Goal: Find specific page/section: Find specific page/section

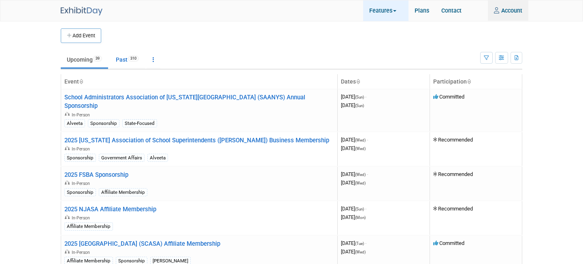
click at [385, 11] on link "Features" at bounding box center [385, 11] width 45 height 20
click at [76, 11] on img at bounding box center [82, 11] width 42 height 9
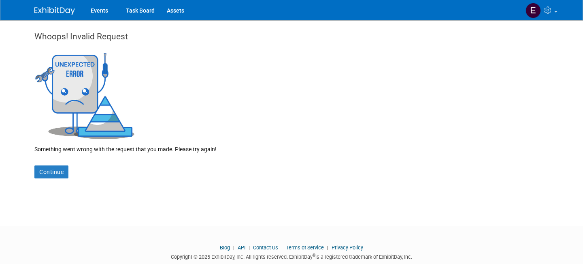
click at [64, 6] on link at bounding box center [59, 7] width 50 height 6
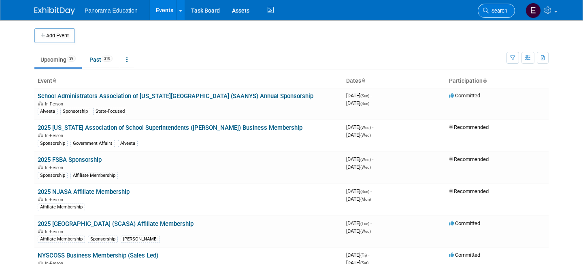
click at [498, 16] on link "Search" at bounding box center [496, 11] width 37 height 14
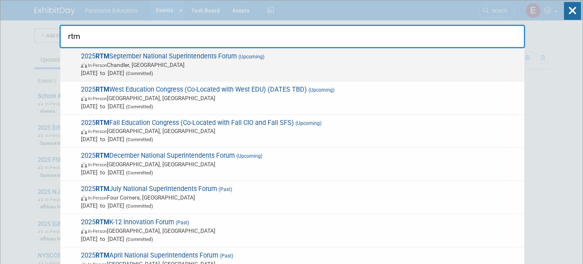
type input "rtm"
click at [262, 66] on span "In-Person [PERSON_NAME], [GEOGRAPHIC_DATA]" at bounding box center [301, 65] width 440 height 8
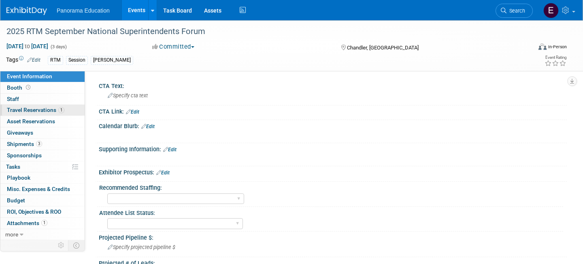
click at [56, 112] on span "Travel Reservations 1" at bounding box center [36, 110] width 58 height 6
